Goal: Information Seeking & Learning: Learn about a topic

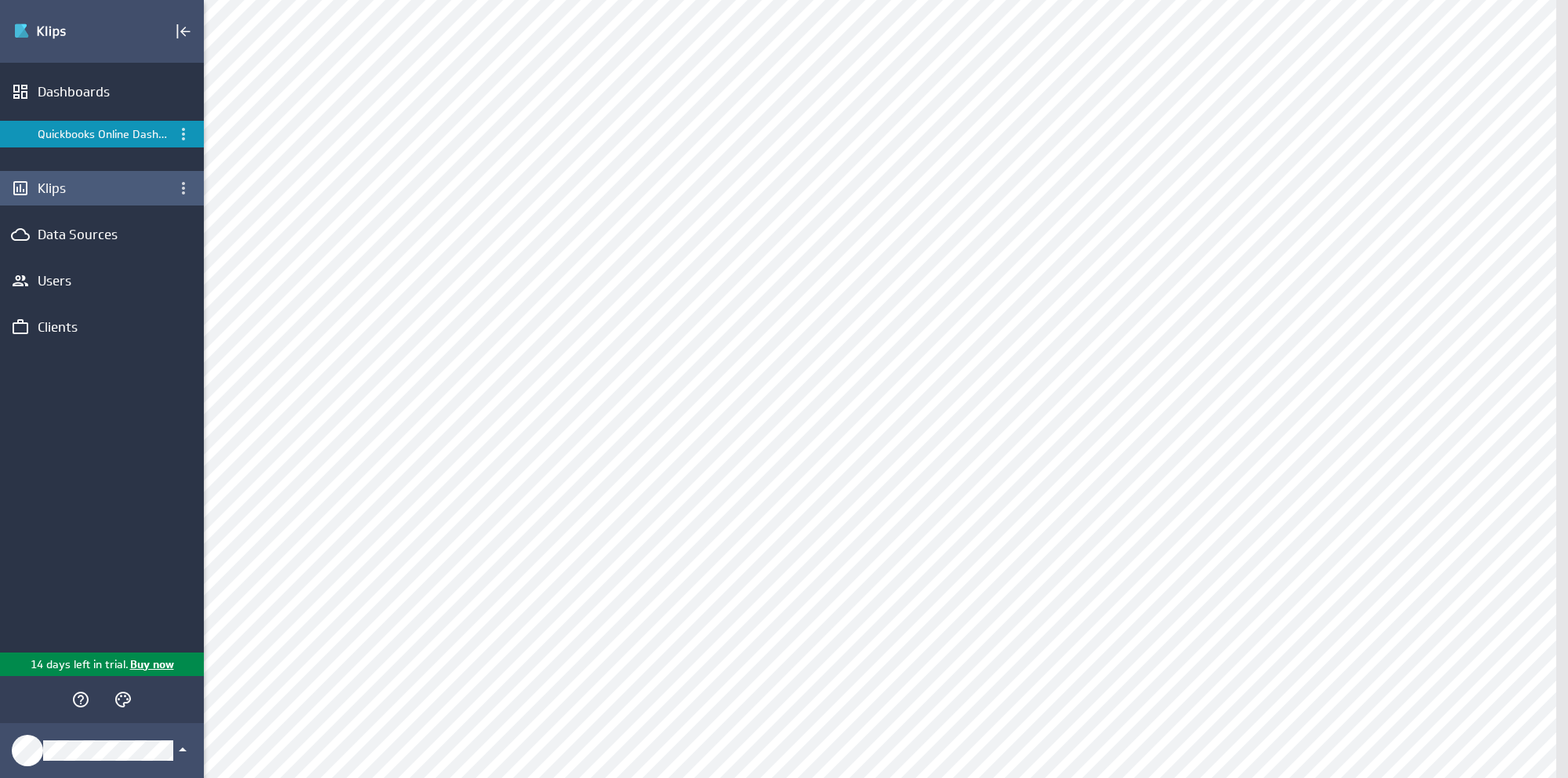
click at [69, 199] on div "Klips" at bounding box center [102, 188] width 204 height 35
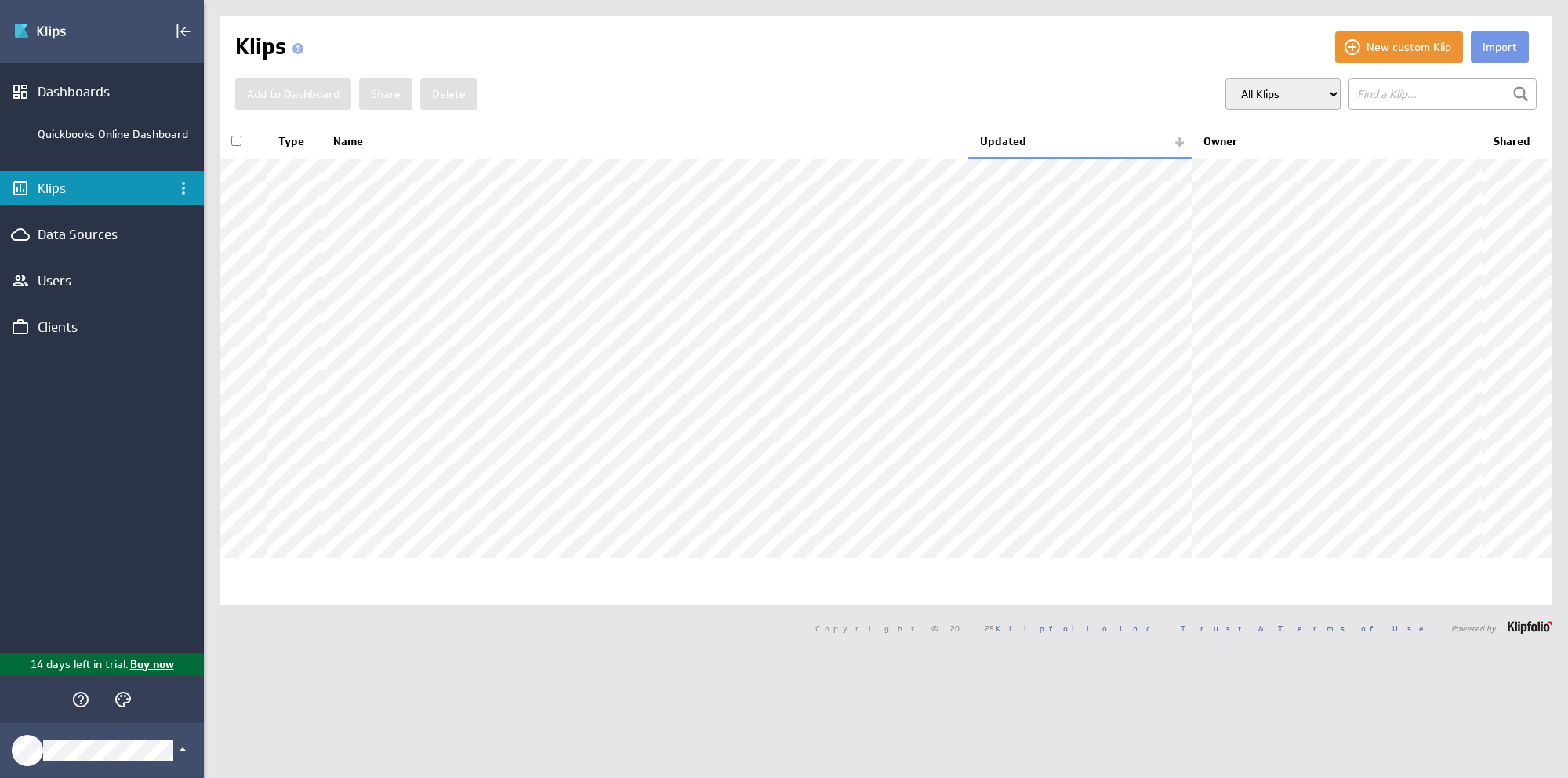
click at [83, 662] on p "14 days left in trial." at bounding box center [80, 665] width 98 height 16
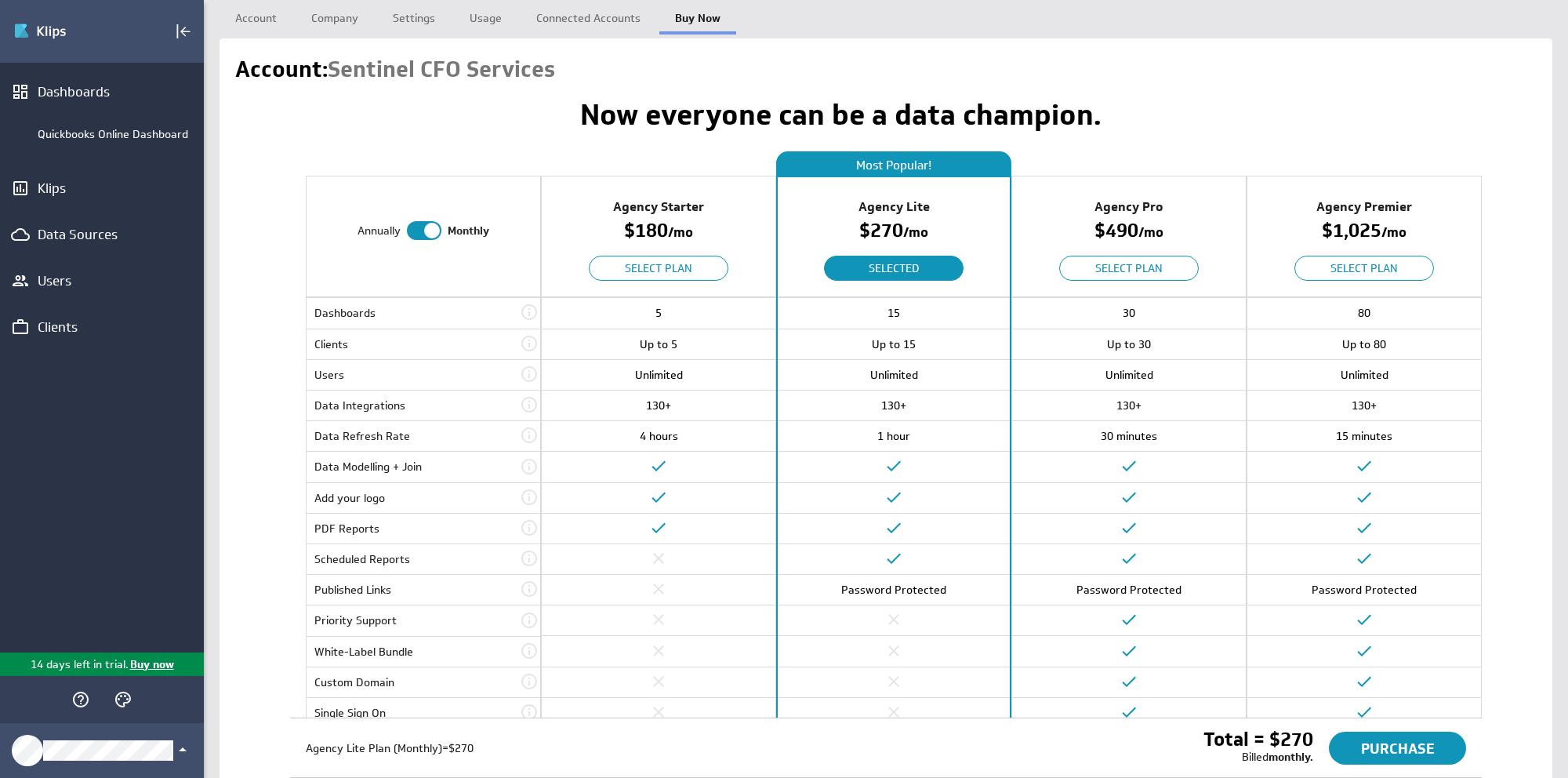
click at [1192, 216] on div "Agency Pro" at bounding box center [1129, 207] width 234 height 28
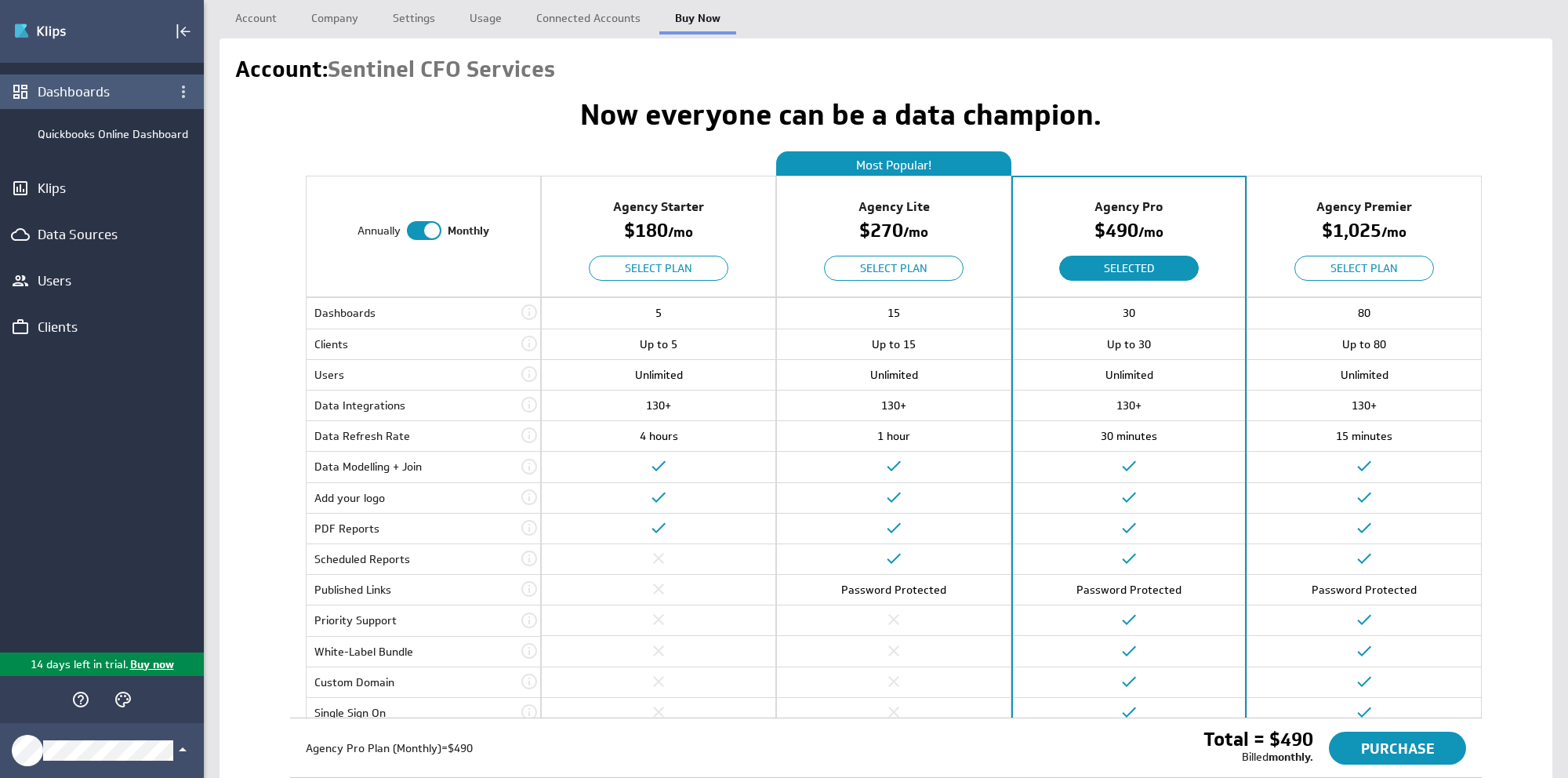
click at [57, 94] on div "Dashboards" at bounding box center [102, 91] width 128 height 17
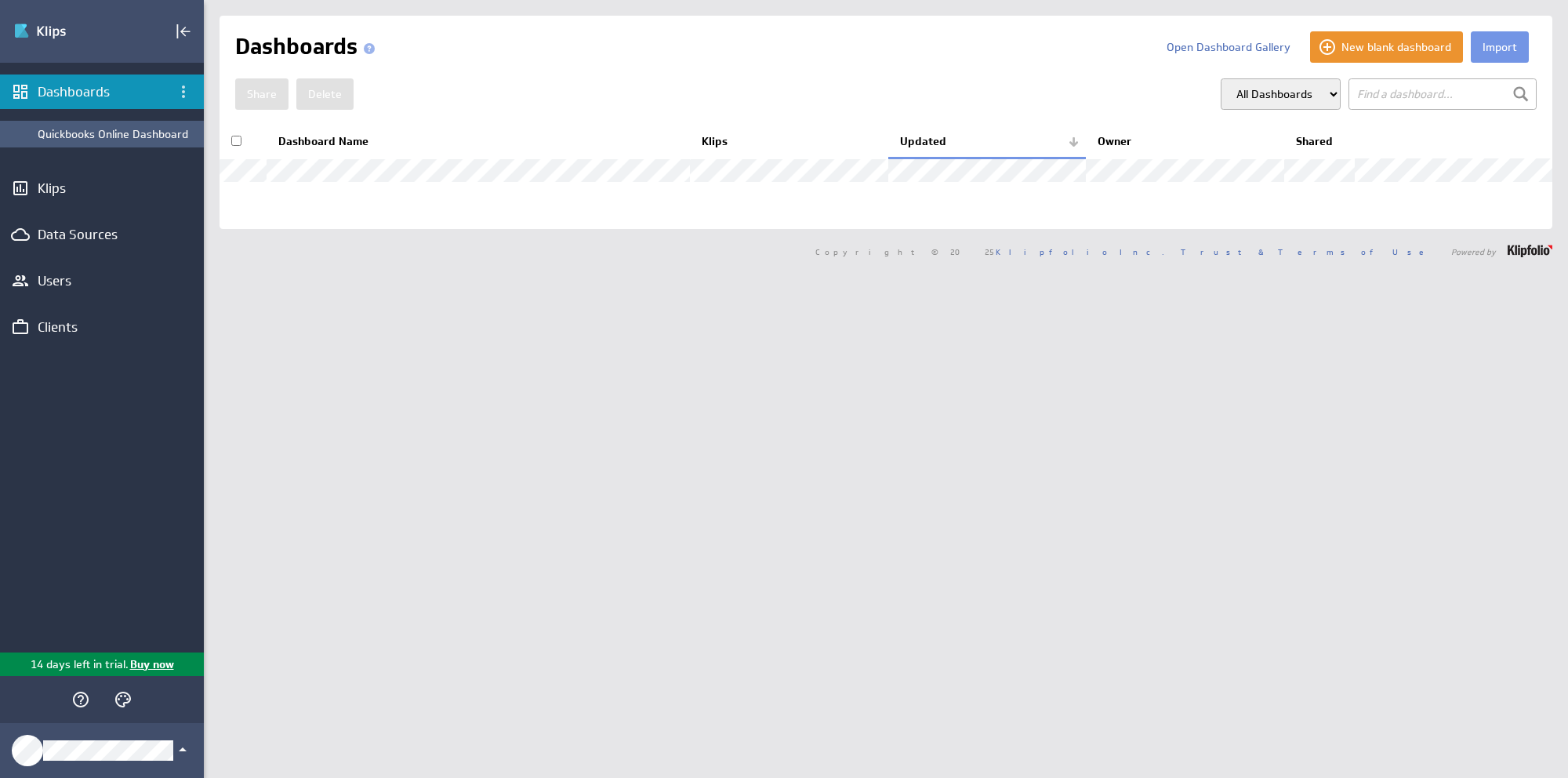
click at [99, 132] on div "Quickbooks Online Dashboard" at bounding box center [117, 133] width 158 height 14
